Goal: Task Accomplishment & Management: Manage account settings

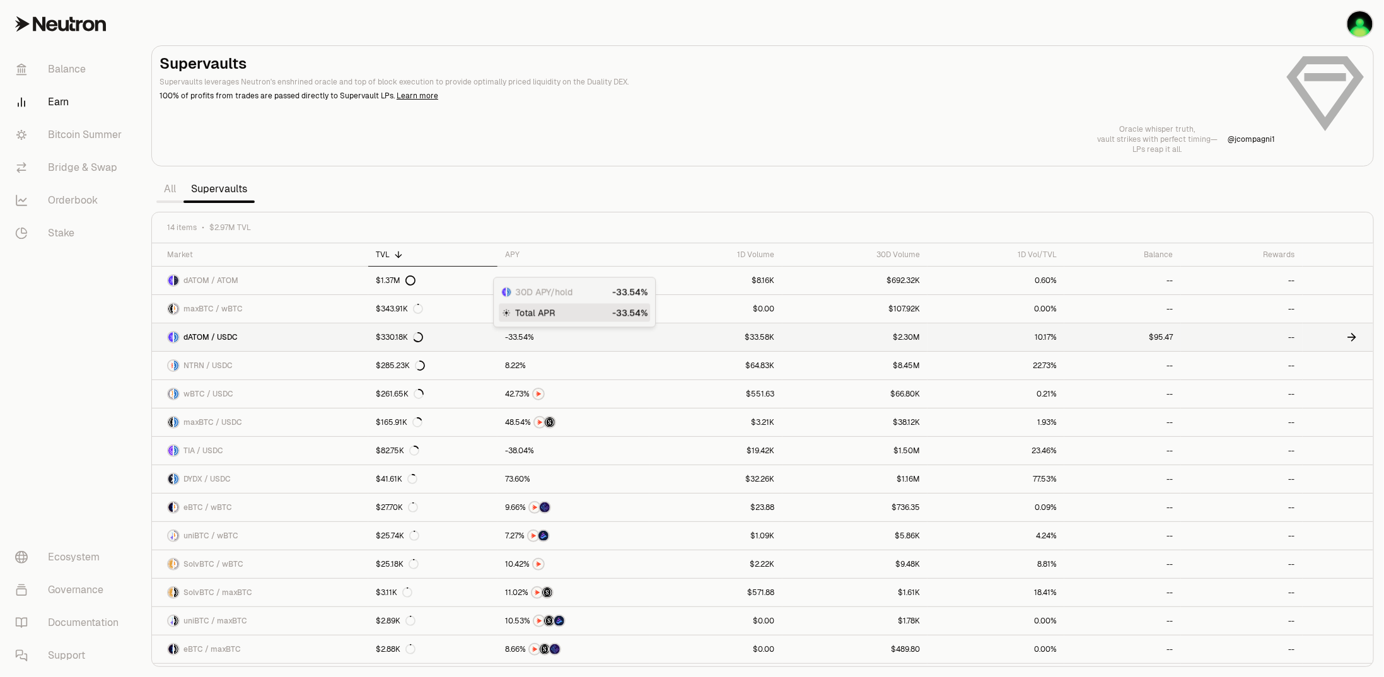
click at [516, 333] on span "3" at bounding box center [515, 337] width 4 height 9
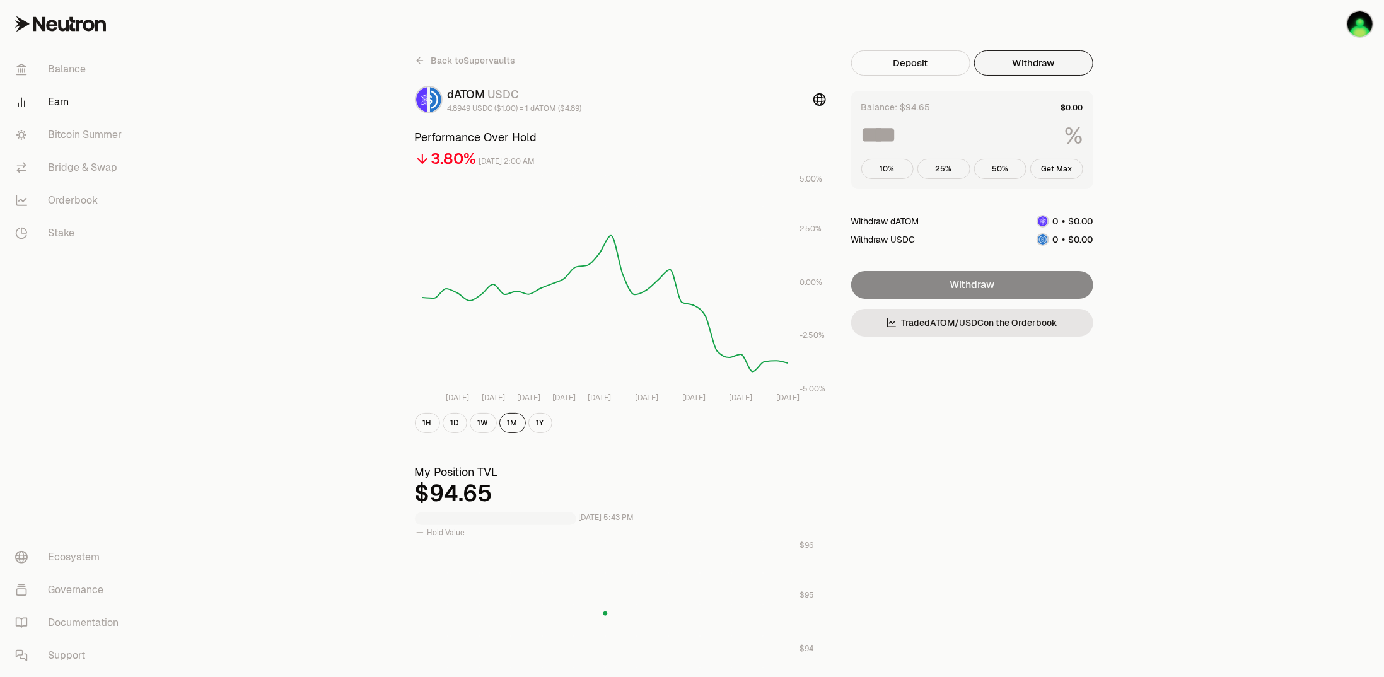
click at [1036, 65] on button "Withdraw" at bounding box center [1033, 62] width 119 height 25
click at [419, 55] on icon at bounding box center [420, 60] width 10 height 10
